Goal: Task Accomplishment & Management: Use online tool/utility

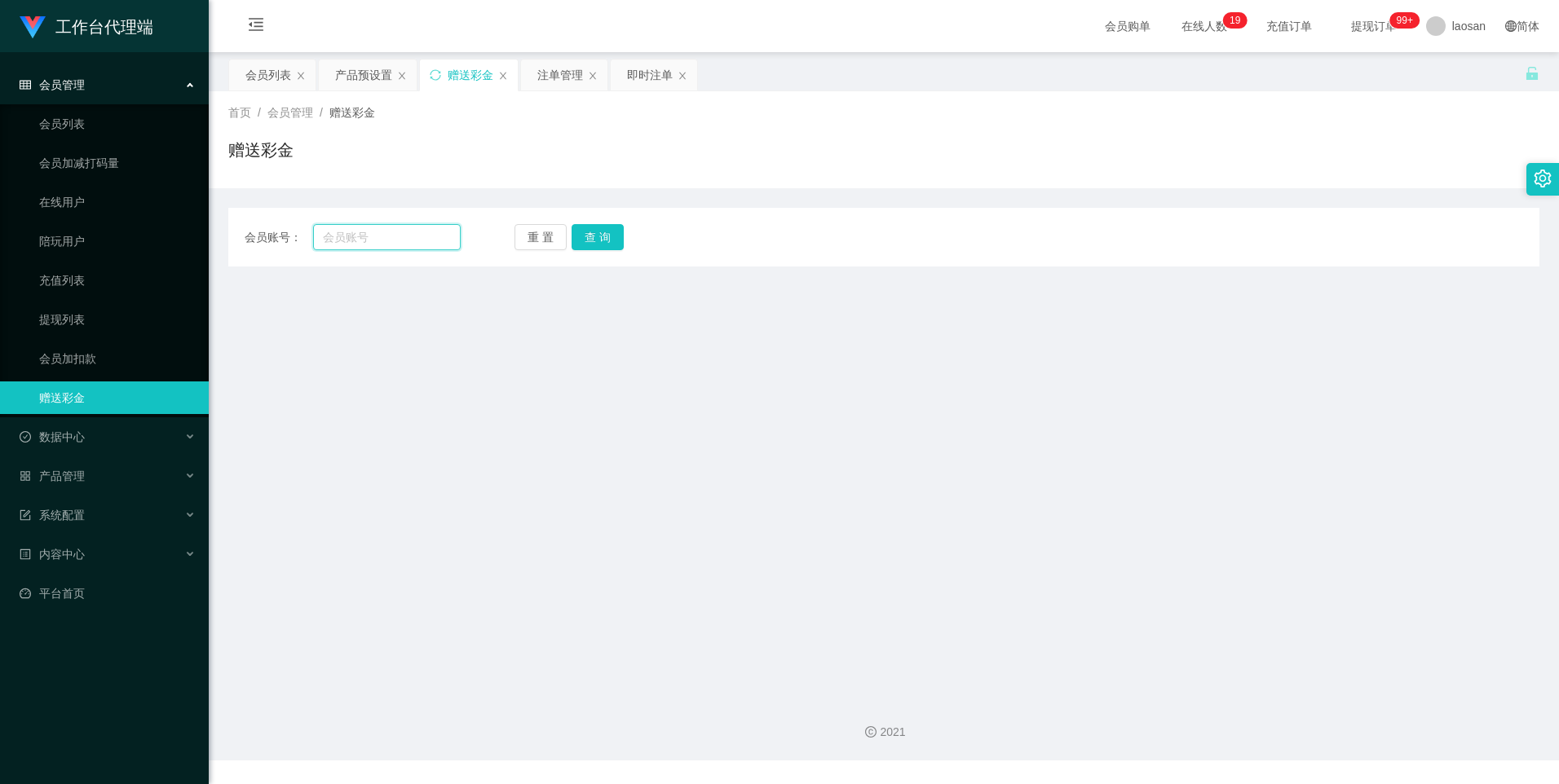
click at [351, 241] on input "text" at bounding box center [386, 237] width 146 height 26
paste input "Helen123"
type input "Helen123"
click at [589, 237] on button "查 询" at bounding box center [598, 237] width 52 height 26
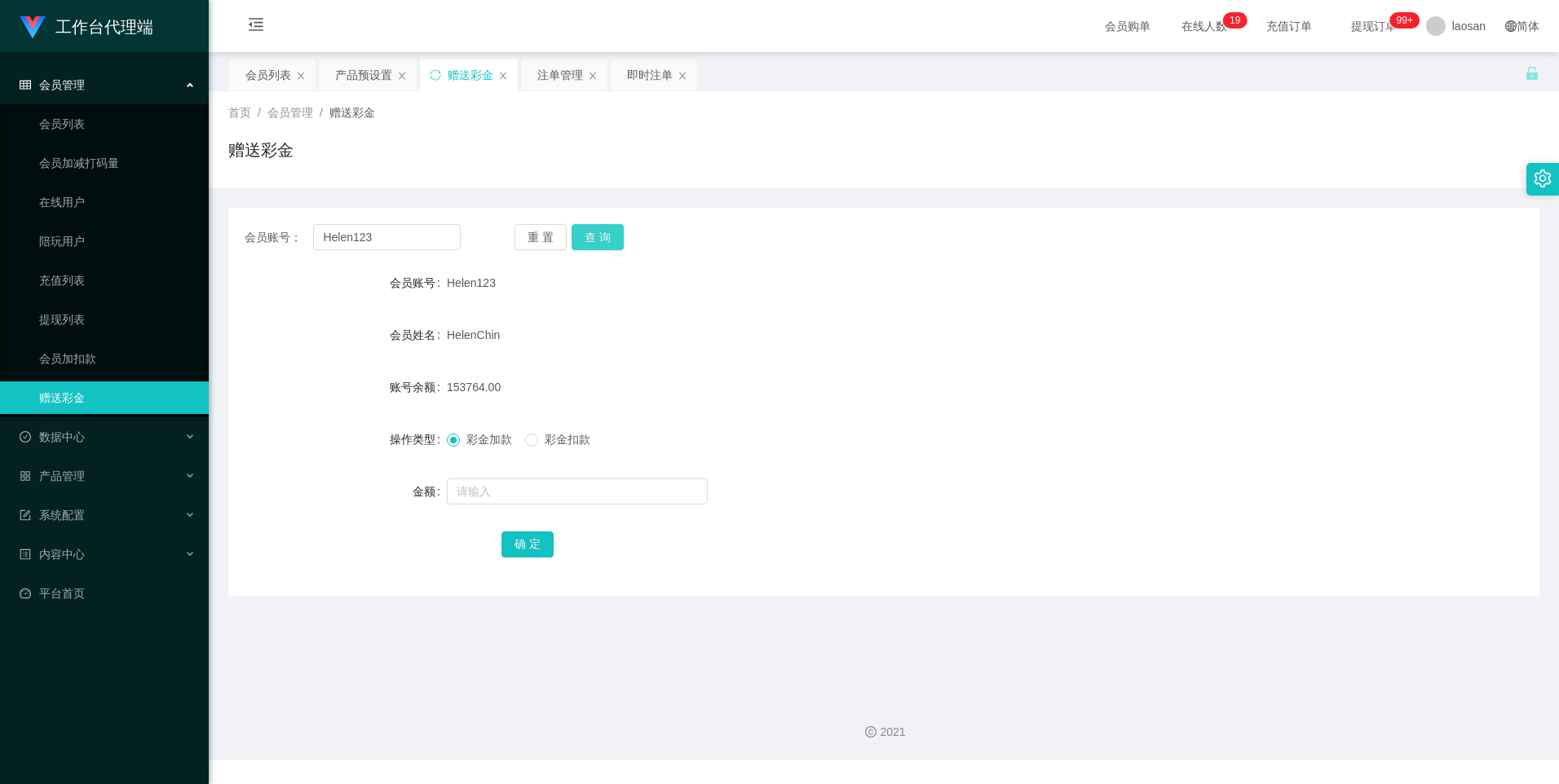
click at [592, 227] on button "查 询" at bounding box center [598, 237] width 52 height 26
click at [485, 493] on input "text" at bounding box center [577, 491] width 261 height 26
click at [474, 496] on input "text" at bounding box center [577, 491] width 261 height 26
click at [479, 498] on input "text" at bounding box center [577, 491] width 261 height 26
type input "10000"
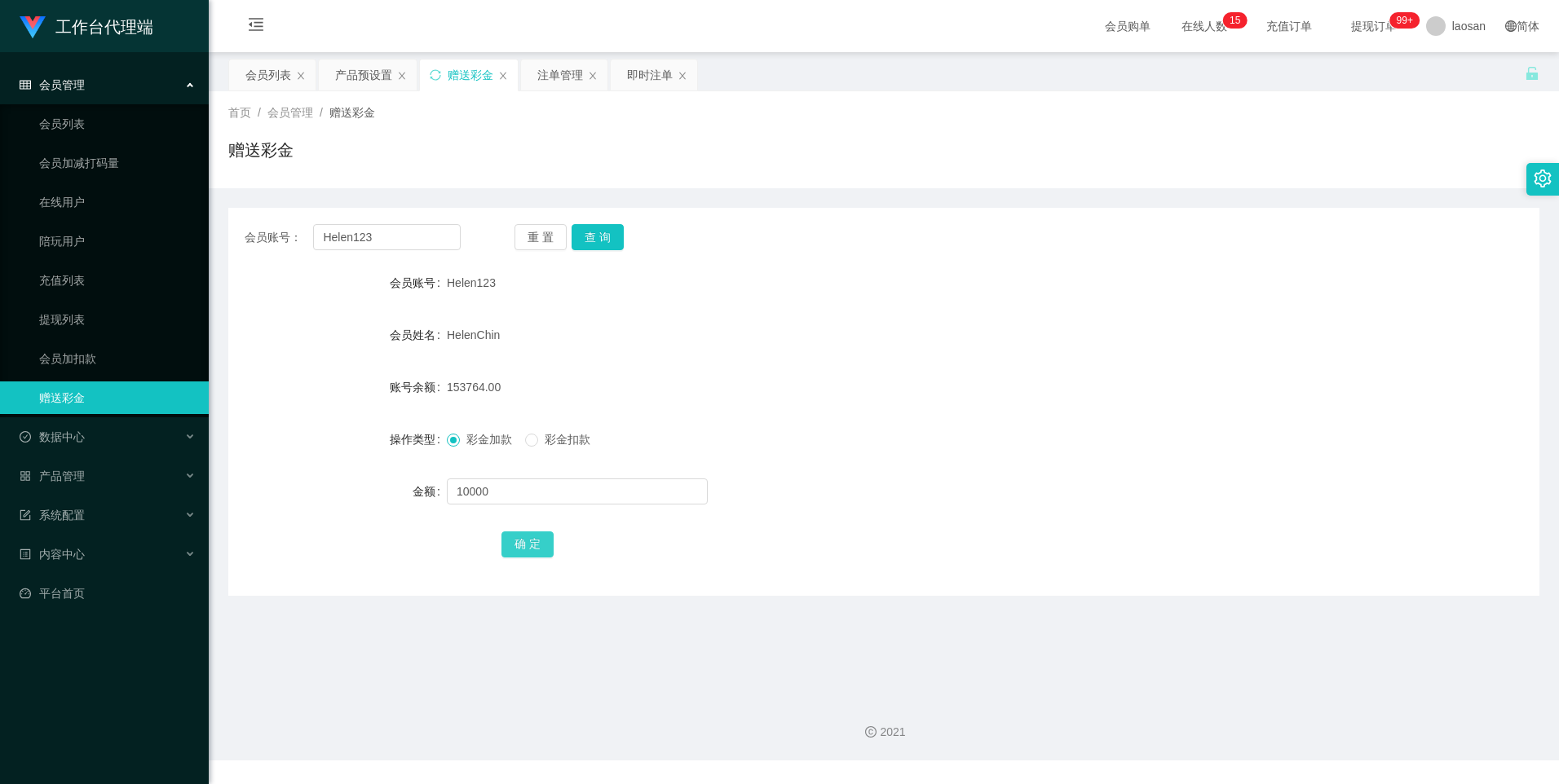
click at [534, 548] on button "确 定" at bounding box center [527, 544] width 52 height 26
click at [507, 482] on input "text" at bounding box center [577, 491] width 261 height 26
type input "15000"
drag, startPoint x: 522, startPoint y: 543, endPoint x: 555, endPoint y: 538, distance: 33.4
click at [522, 543] on button "确 定" at bounding box center [527, 544] width 52 height 26
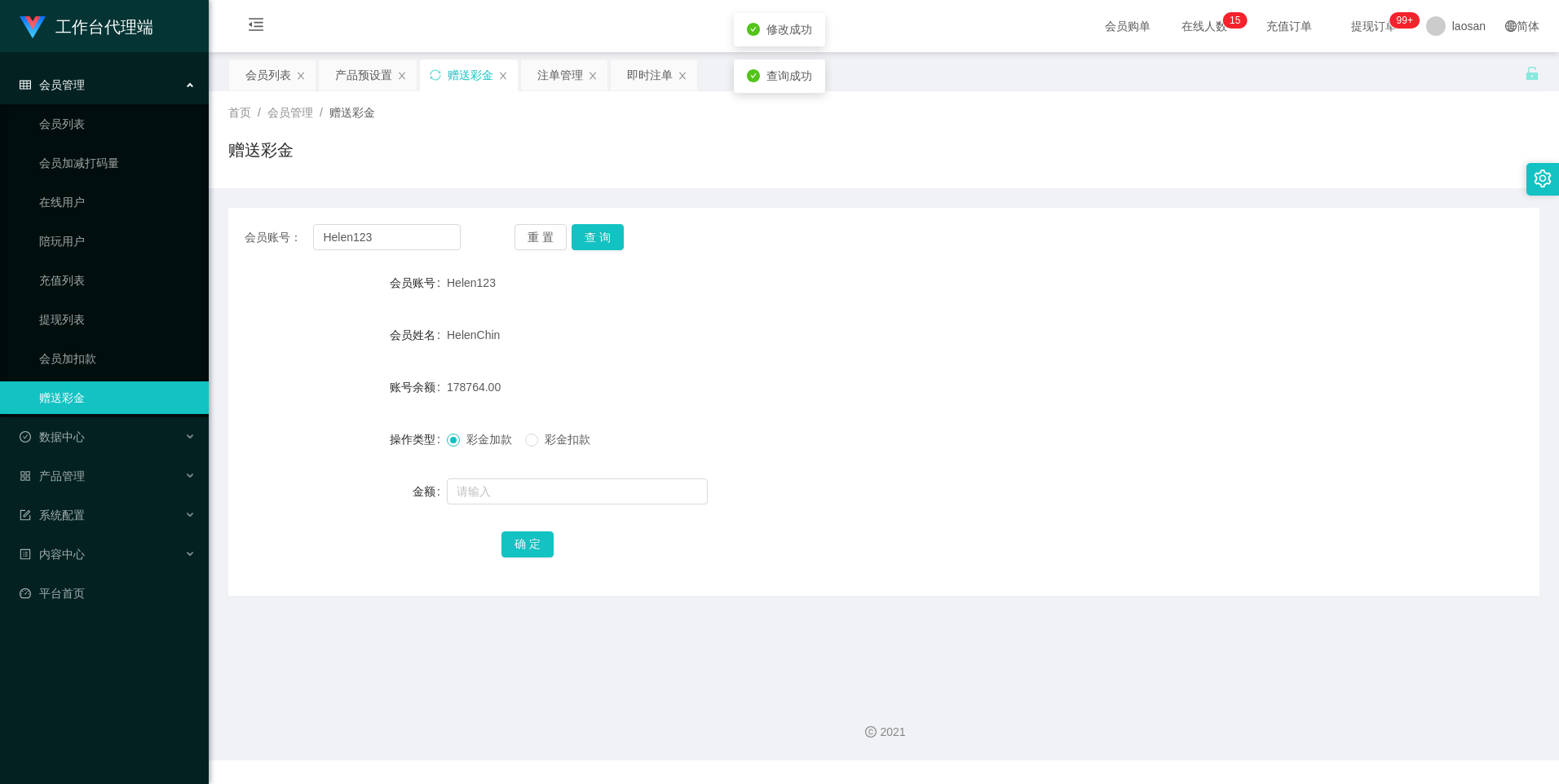
click at [950, 482] on div at bounding box center [828, 491] width 765 height 32
